Goal: Navigation & Orientation: Understand site structure

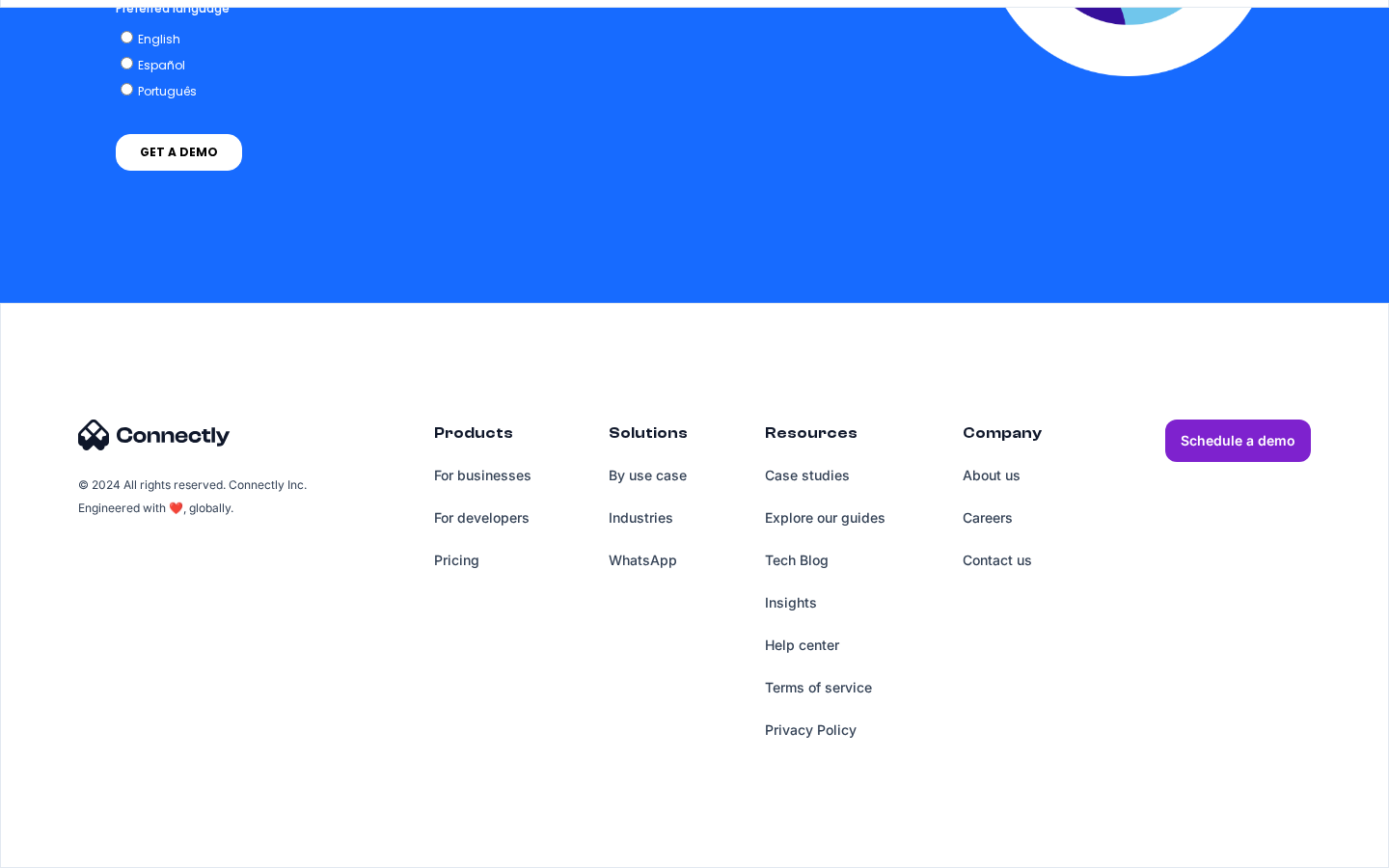
scroll to position [1334, 0]
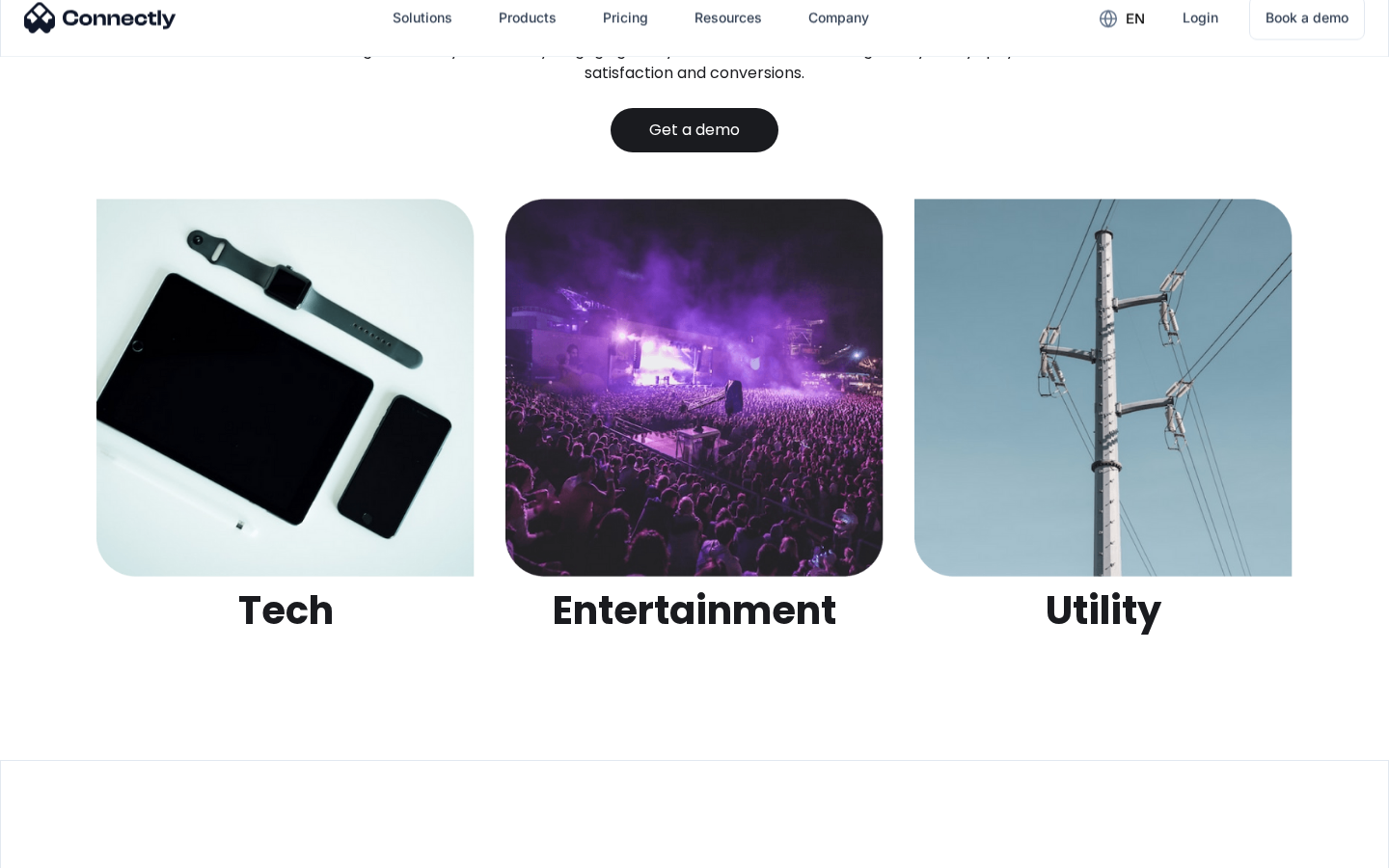
scroll to position [6086, 0]
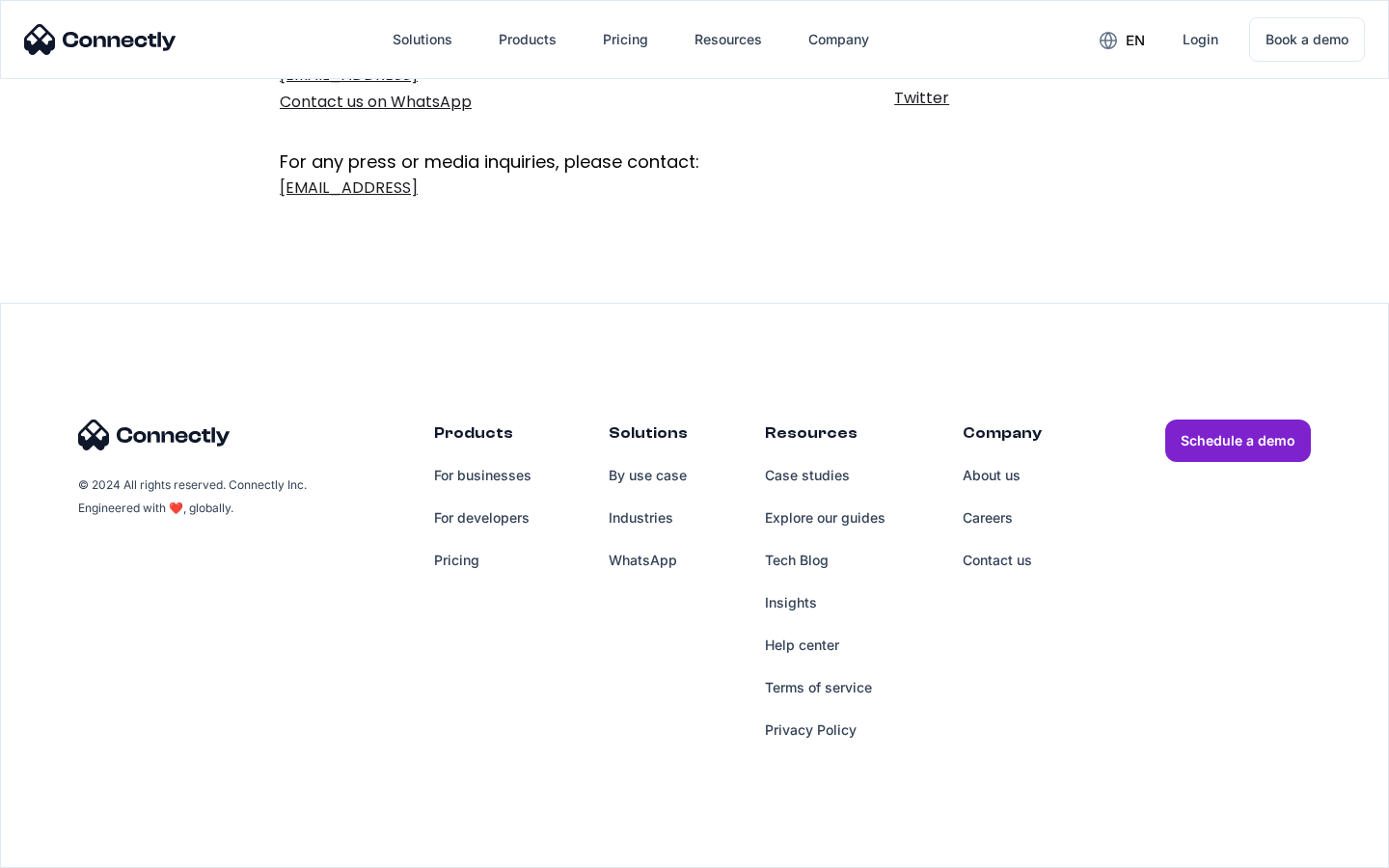
scroll to position [315, 0]
